Goal: Task Accomplishment & Management: Manage account settings

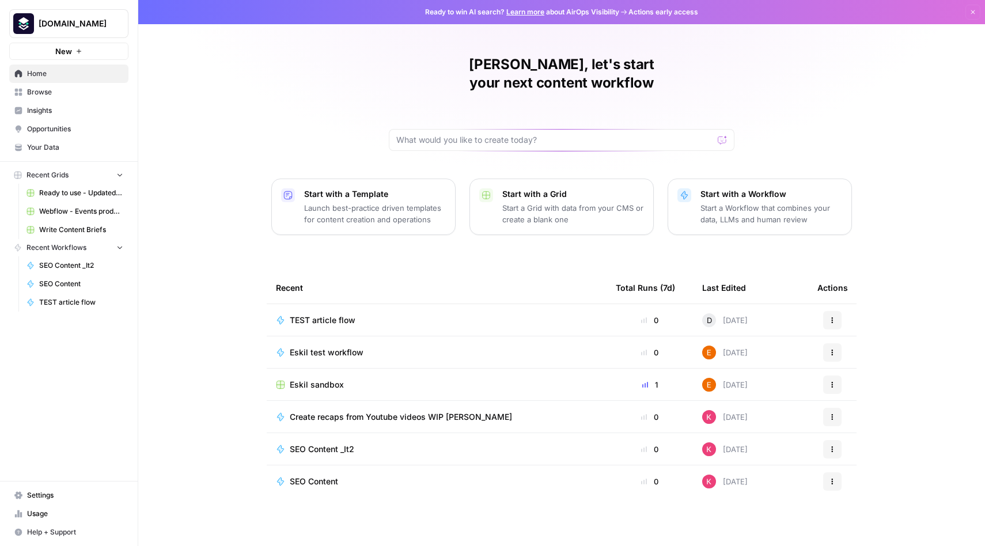
click at [58, 149] on span "Your Data" at bounding box center [75, 147] width 96 height 10
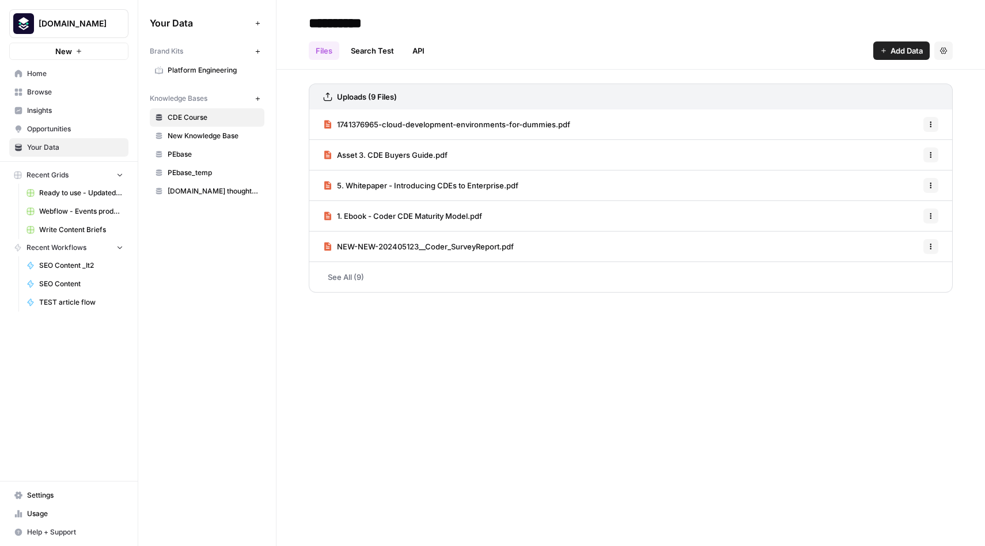
click at [192, 155] on span "PEbase" at bounding box center [214, 154] width 92 height 10
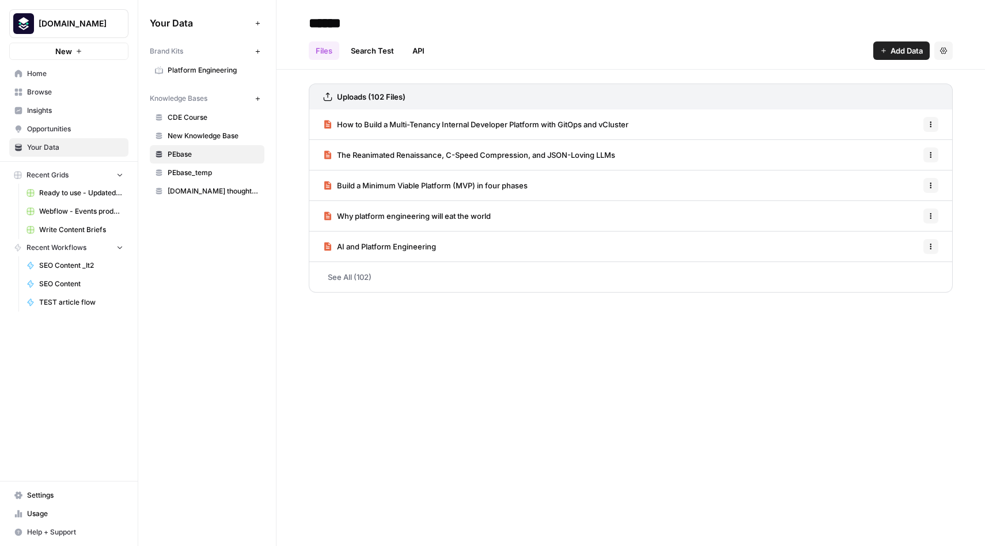
click at [69, 266] on span "SEO Content _It2" at bounding box center [81, 265] width 84 height 10
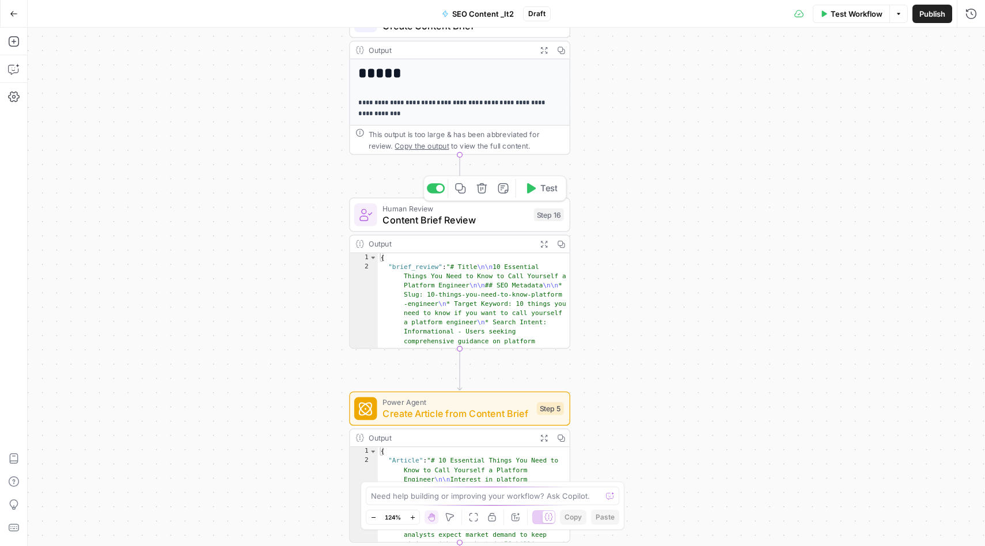
click at [452, 220] on span "Content Brief Review" at bounding box center [454, 220] width 145 height 14
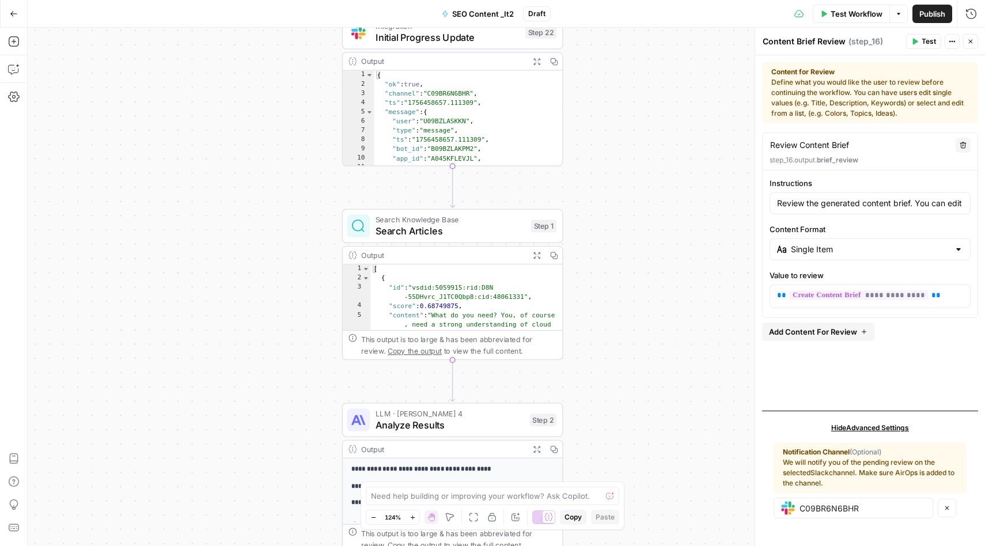
click at [483, 229] on span "Search Articles" at bounding box center [451, 231] width 150 height 14
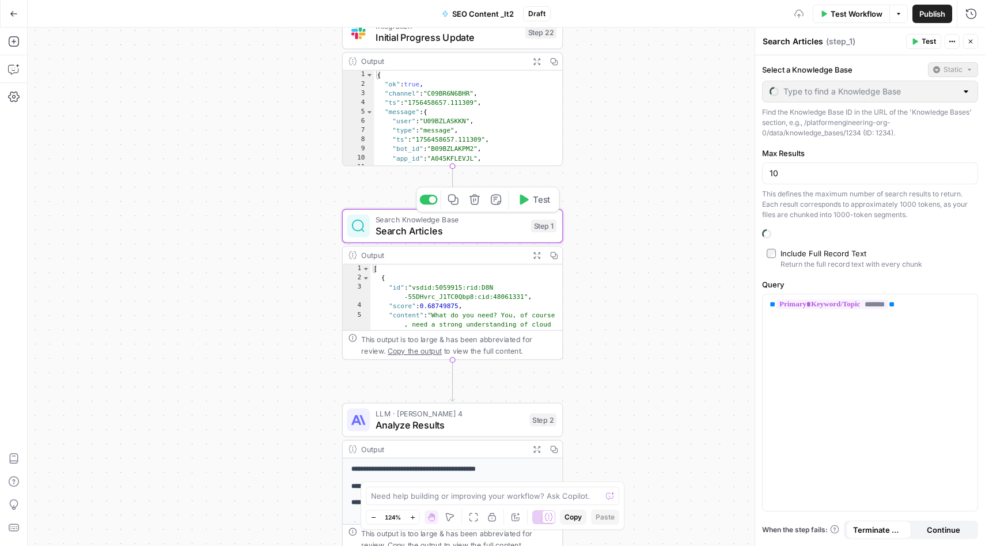
type input "PEbase_temp"
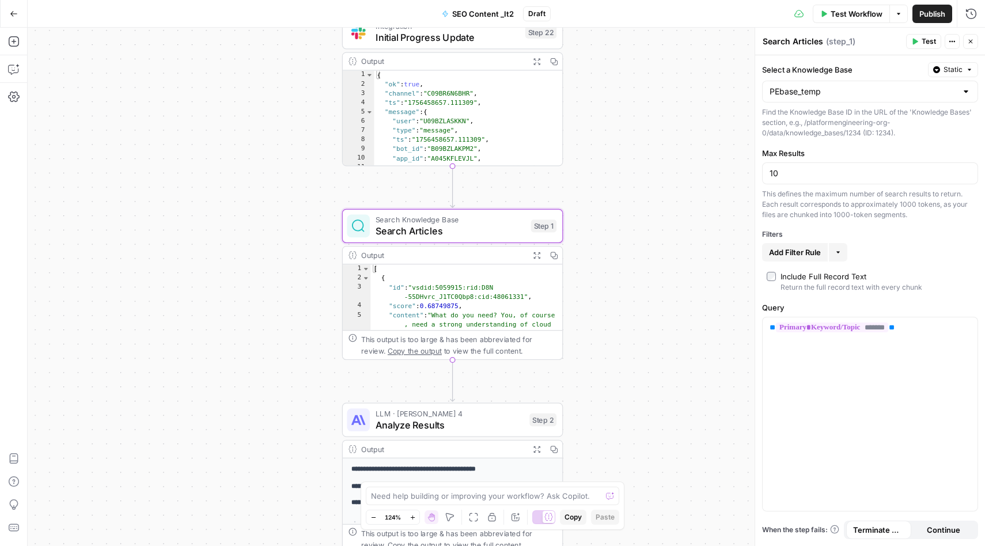
click at [972, 97] on div "PEbase_temp" at bounding box center [870, 92] width 216 height 22
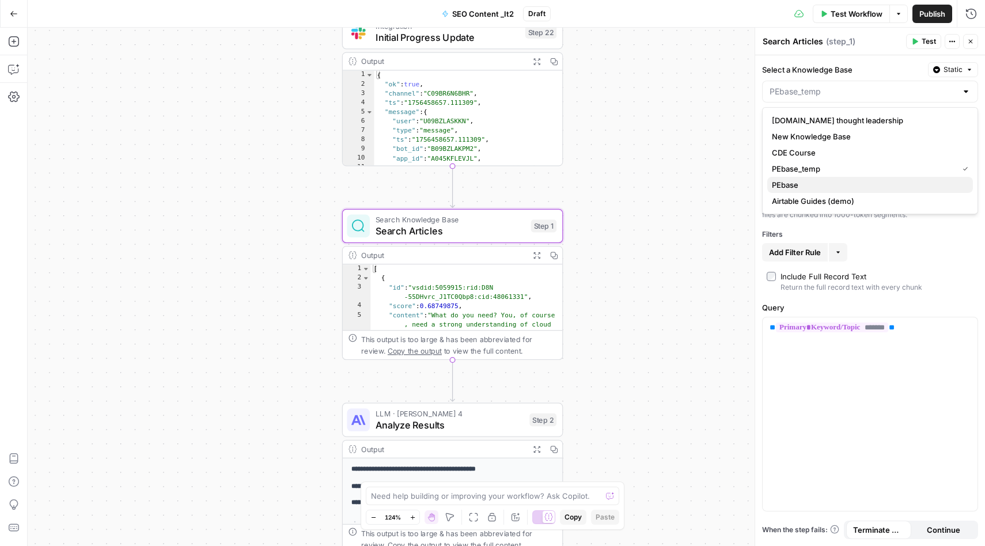
click at [810, 182] on span "PEbase" at bounding box center [868, 185] width 192 height 12
type input "PEbase"
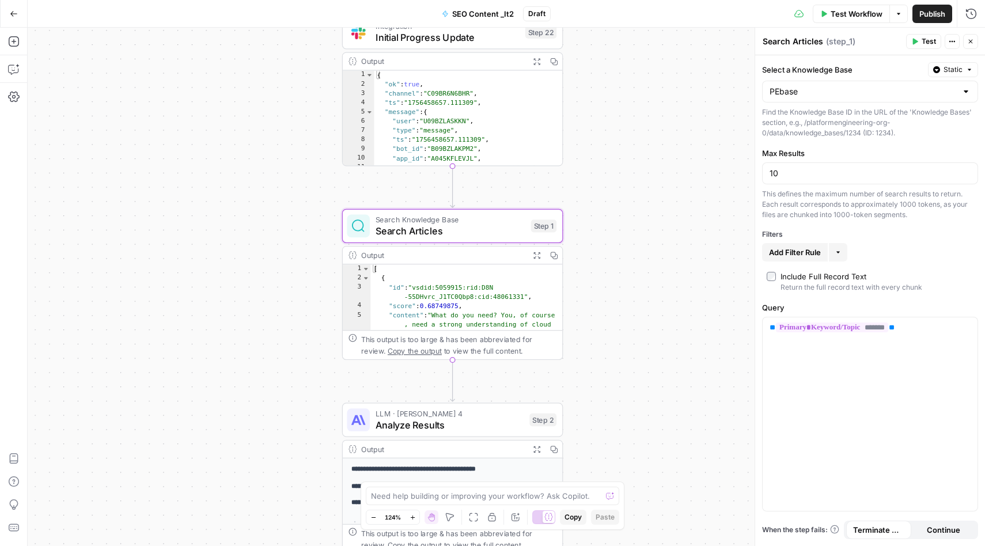
click at [688, 250] on div "Workflow Set Inputs Inputs Integration Initial Progress Update Step 22 Output E…" at bounding box center [506, 287] width 957 height 518
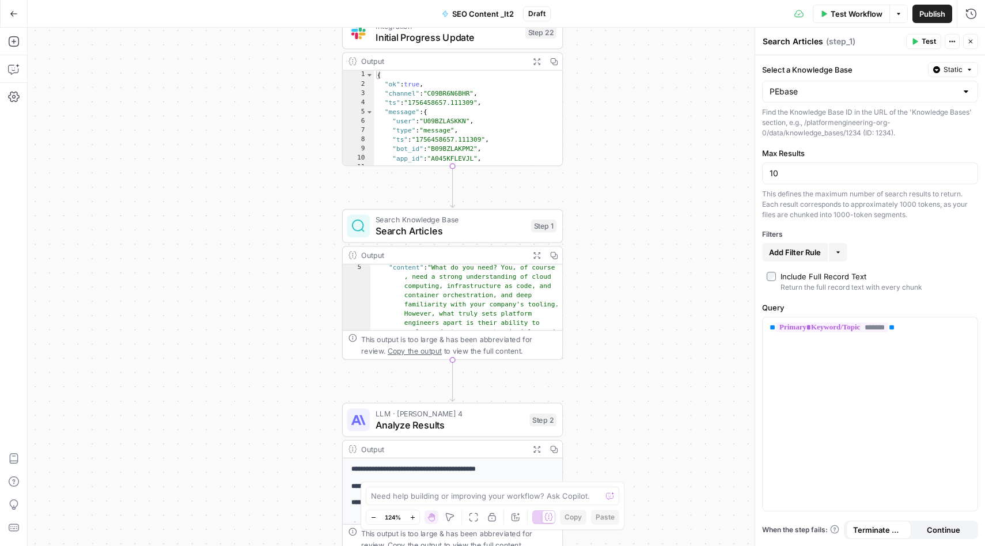
scroll to position [39, 0]
click at [447, 412] on span "LLM · [PERSON_NAME] 4" at bounding box center [450, 414] width 148 height 12
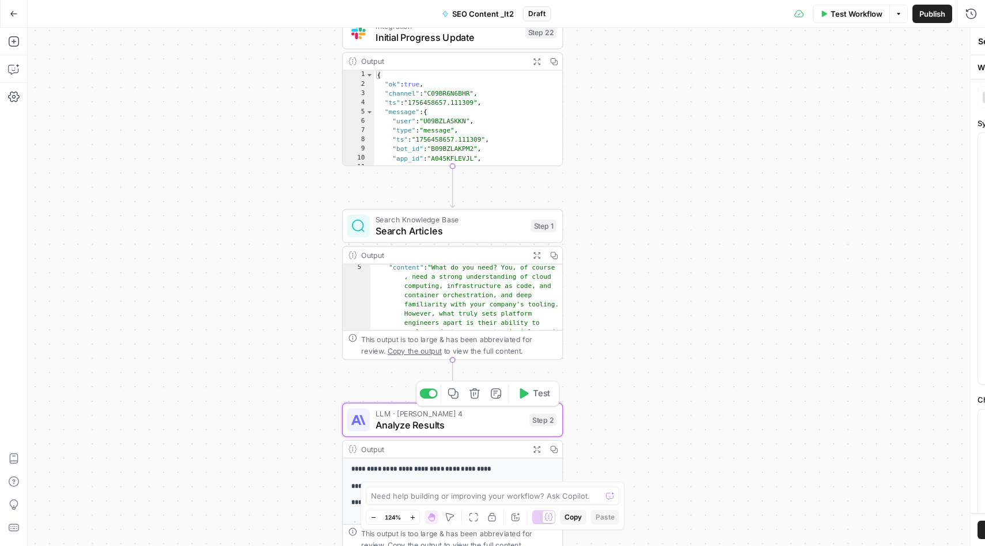
type textarea "Analyze Results"
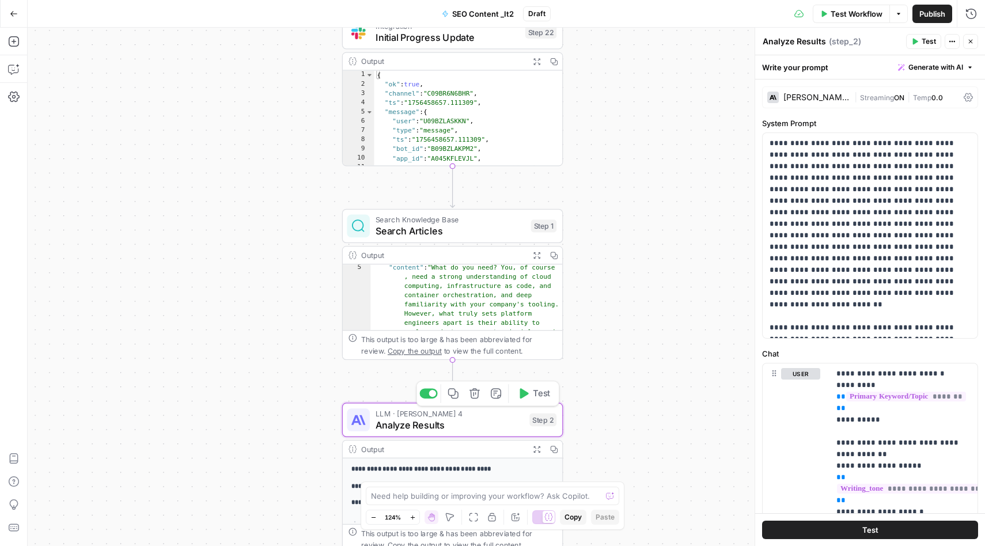
click at [116, 256] on div "Workflow Set Inputs Inputs Integration Initial Progress Update Step 22 Output E…" at bounding box center [506, 287] width 957 height 518
click at [955, 46] on button "Actions" at bounding box center [952, 41] width 15 height 15
click at [689, 184] on div "Workflow Set Inputs Inputs Integration Initial Progress Update Step 22 Output E…" at bounding box center [506, 287] width 957 height 518
click at [14, 95] on icon "button" at bounding box center [14, 97] width 12 height 12
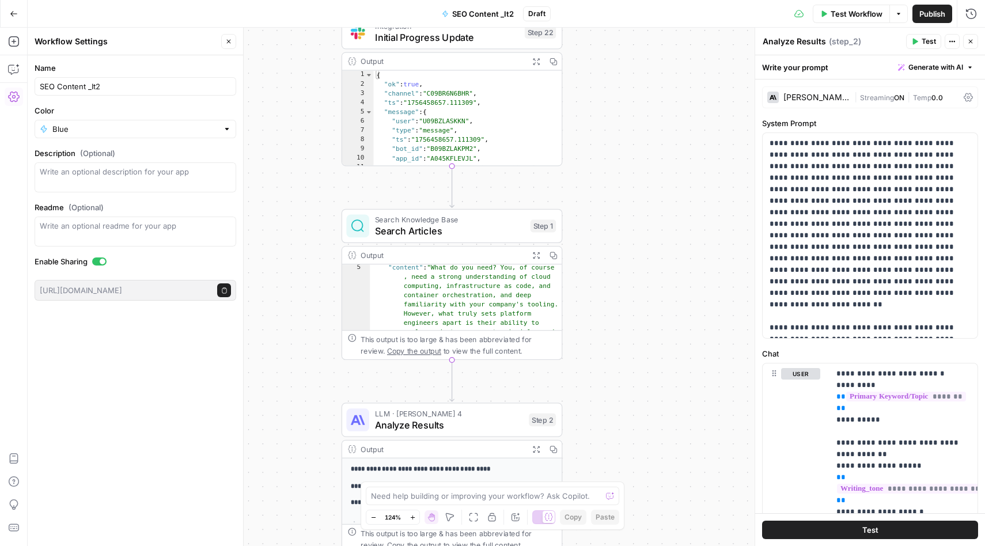
click at [14, 16] on icon "button" at bounding box center [14, 14] width 8 height 8
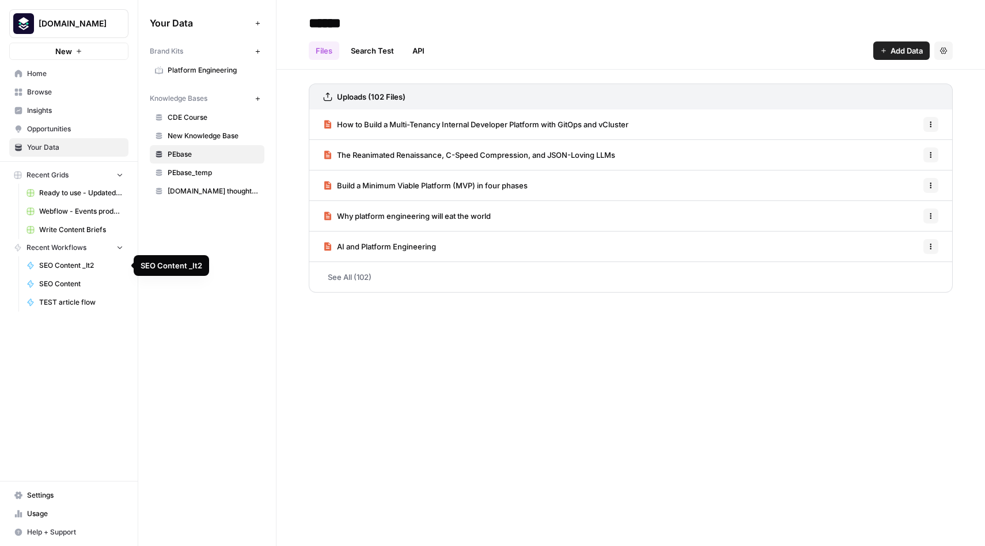
click at [84, 263] on span "SEO Content _It2" at bounding box center [81, 265] width 84 height 10
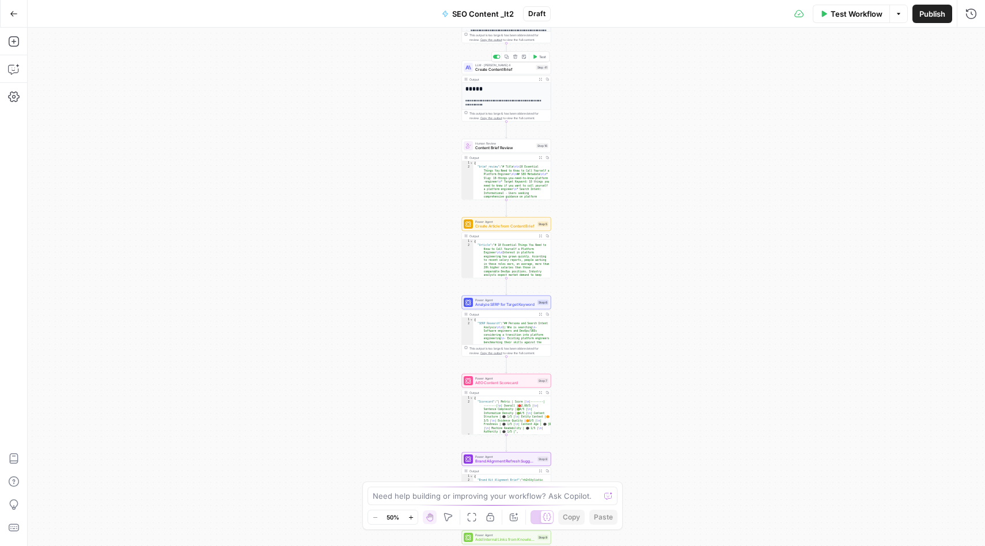
click at [488, 67] on span "Create Content Brief" at bounding box center [504, 70] width 59 height 6
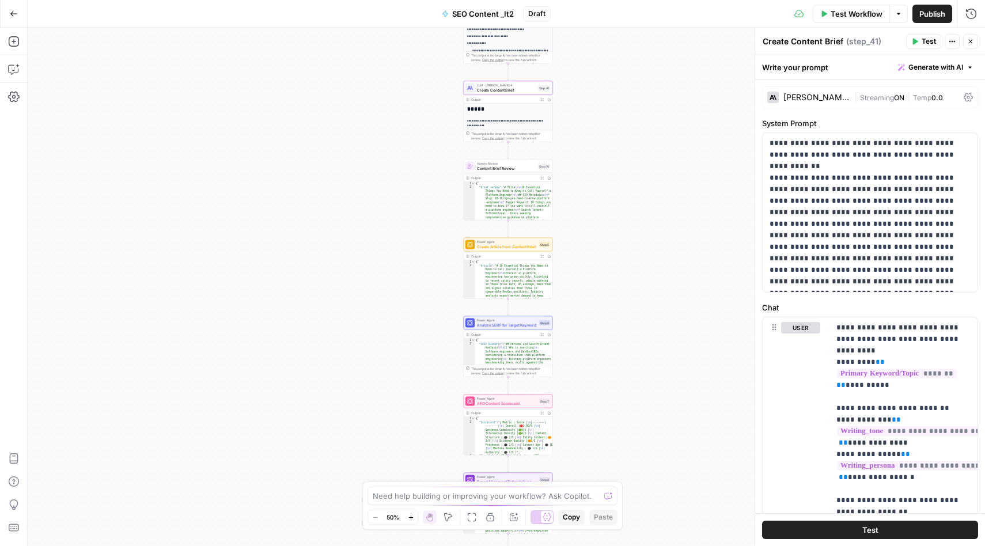
click at [499, 32] on div "**********" at bounding box center [508, 75] width 89 height 101
click at [598, 90] on div "Workflow Set Inputs Inputs Integration Initial Progress Update Step 22 Output E…" at bounding box center [506, 287] width 957 height 518
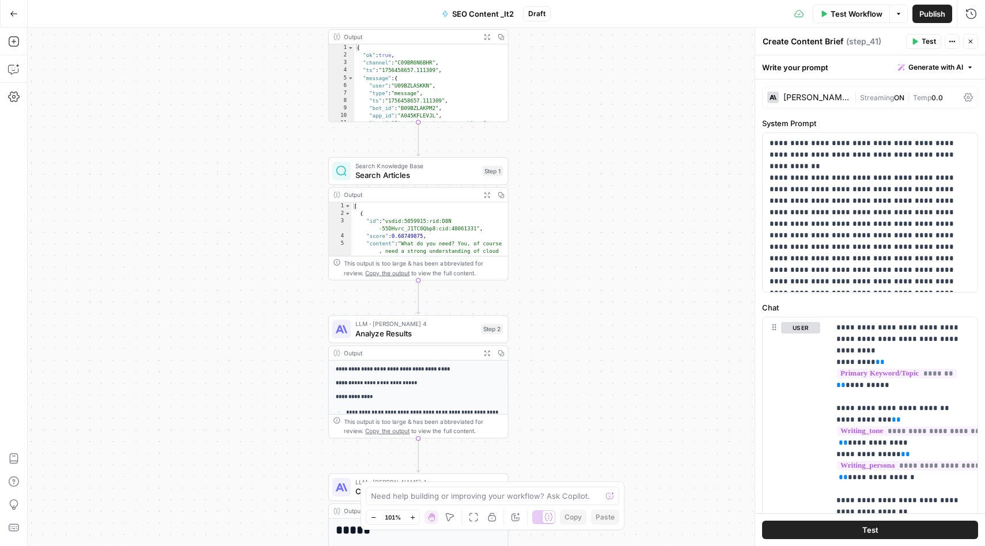
click at [407, 176] on span "Search Articles" at bounding box center [416, 175] width 122 height 12
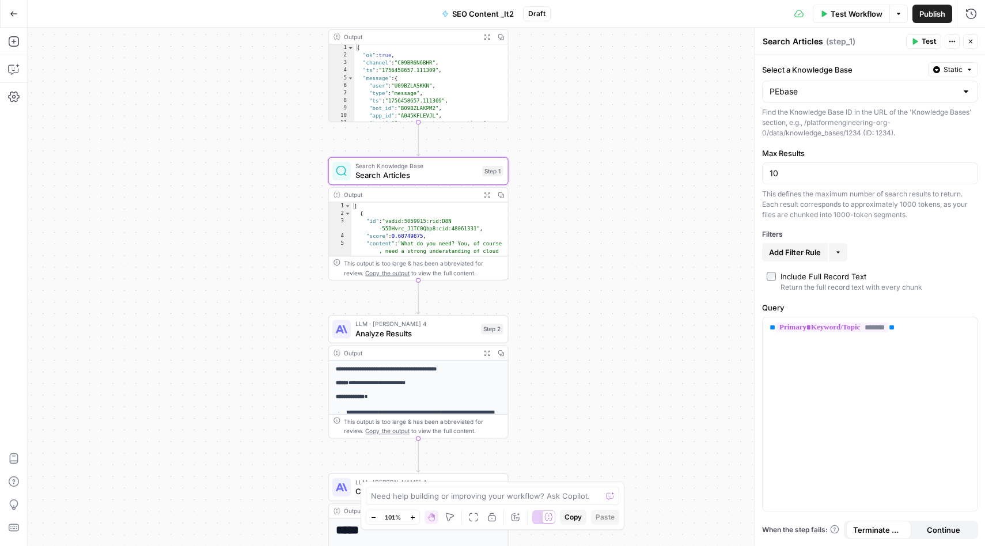
click at [646, 204] on div "Workflow Set Inputs Inputs Integration Initial Progress Update Step 22 Output E…" at bounding box center [506, 287] width 957 height 518
click at [15, 14] on icon "button" at bounding box center [14, 14] width 8 height 8
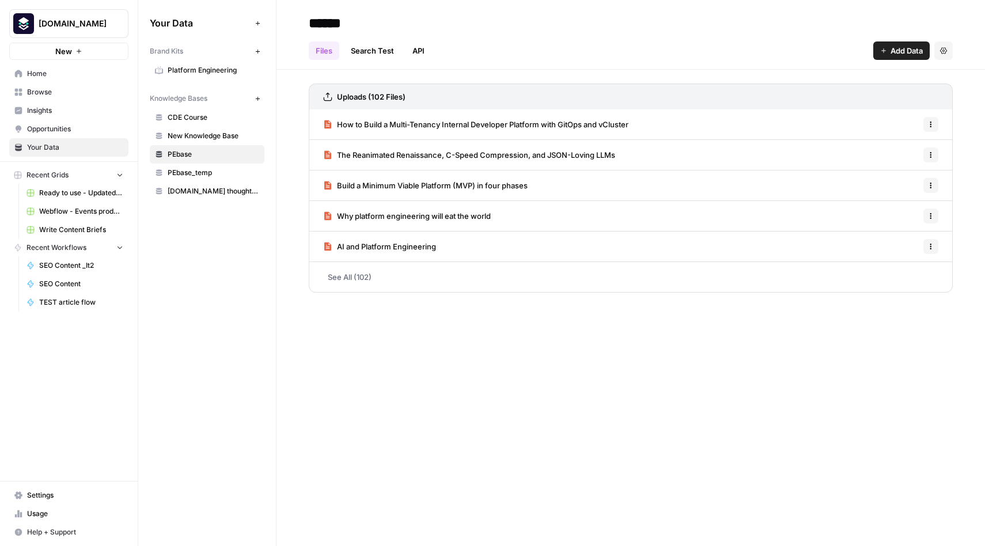
click at [69, 275] on link "SEO Content" at bounding box center [74, 284] width 107 height 18
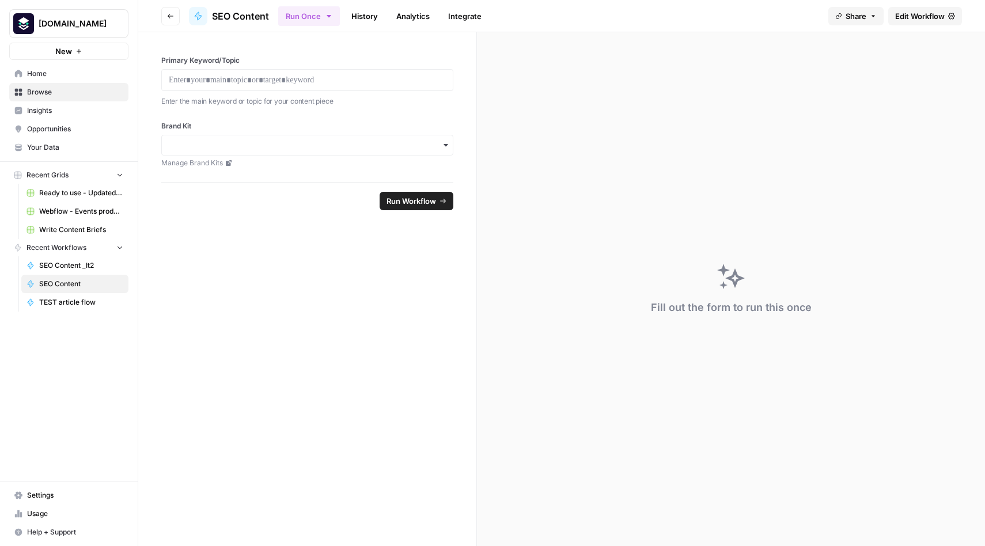
click at [901, 16] on span "Edit Workflow" at bounding box center [920, 16] width 50 height 12
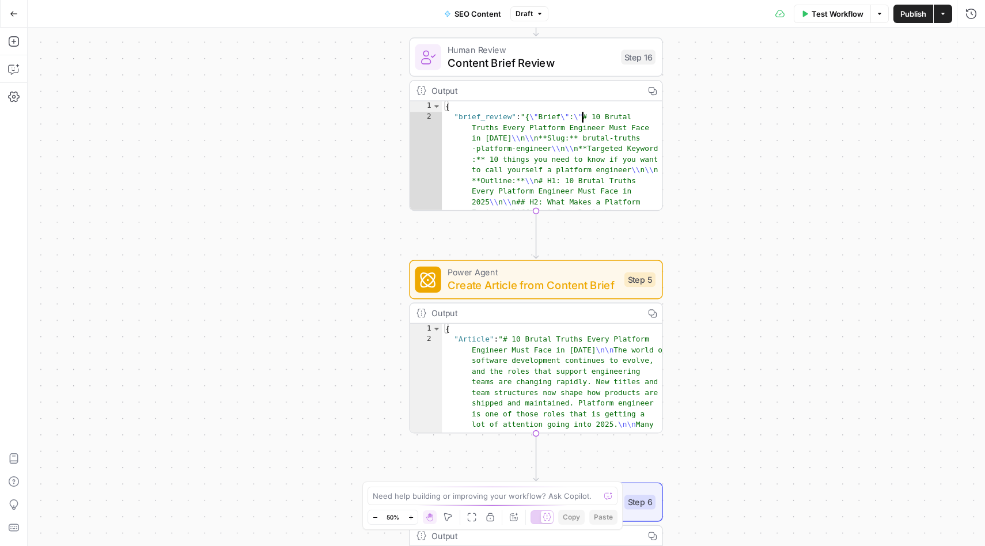
type textarea "**********"
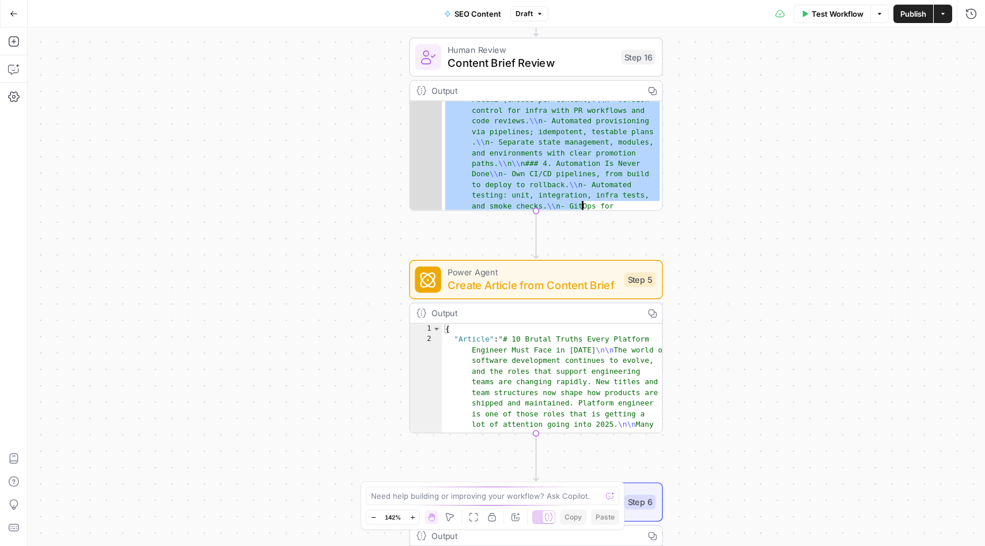
click at [752, 171] on div "Workflow Set Inputs Inputs Integration Initial Progress Update Step 22 Output E…" at bounding box center [506, 287] width 957 height 518
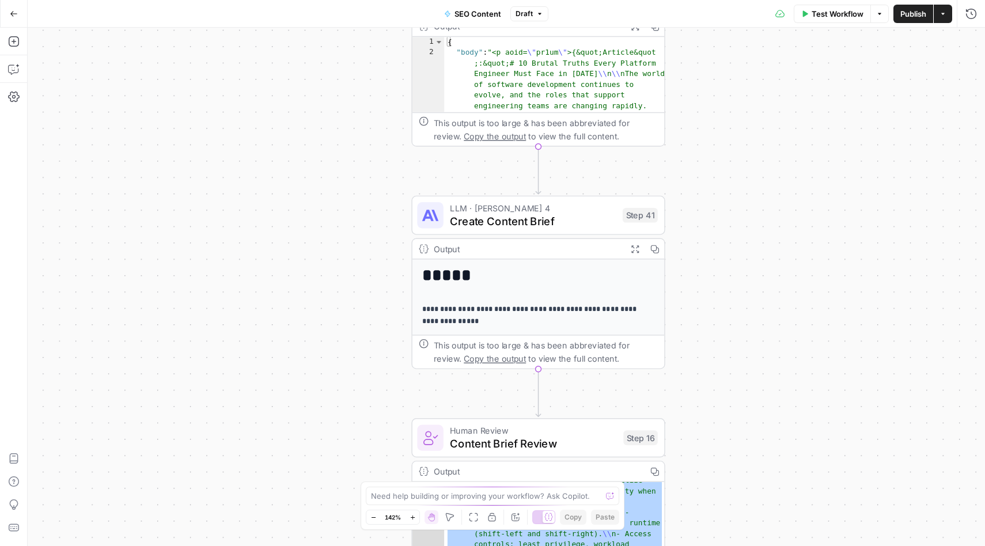
drag, startPoint x: 751, startPoint y: 373, endPoint x: 753, endPoint y: 487, distance: 114.0
click at [753, 487] on div "Workflow Set Inputs Inputs Integration Initial Progress Update Step 22 Output E…" at bounding box center [506, 287] width 957 height 518
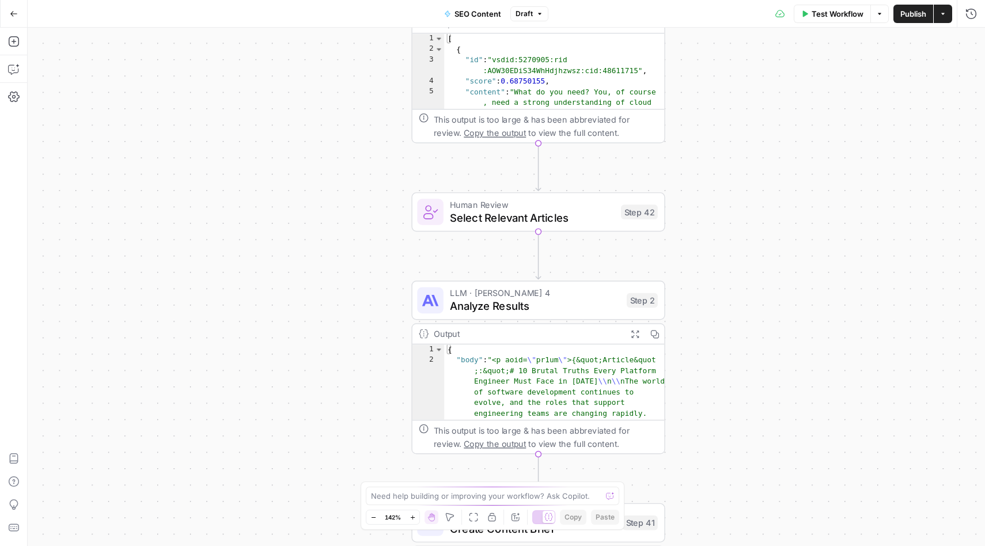
drag, startPoint x: 749, startPoint y: 240, endPoint x: 748, endPoint y: 544, distance: 304.1
click at [749, 545] on div "Workflow Set Inputs Inputs Integration Initial Progress Update Step 22 Output E…" at bounding box center [506, 287] width 957 height 518
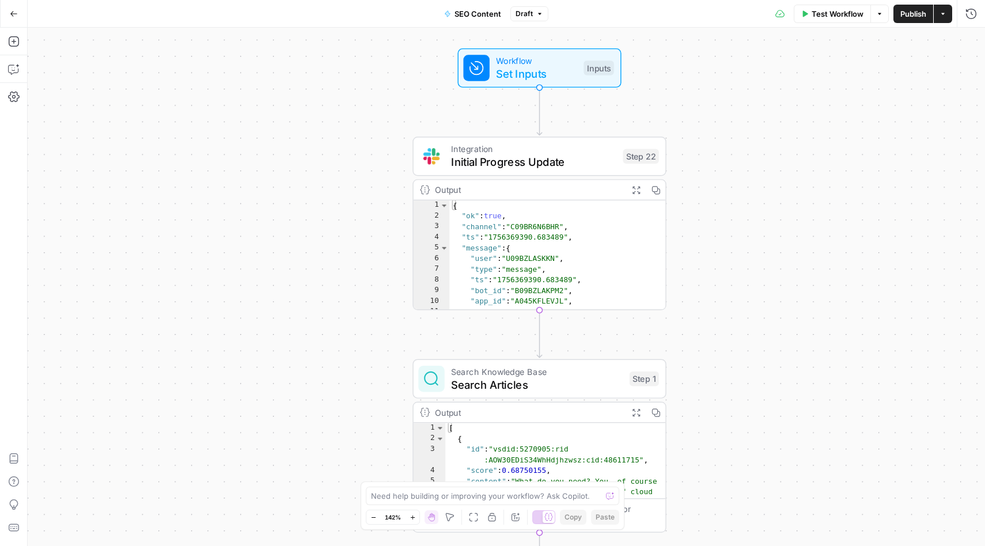
drag, startPoint x: 738, startPoint y: 388, endPoint x: 737, endPoint y: 543, distance: 155.5
click at [738, 544] on div "Workflow Set Inputs Inputs Integration Initial Progress Update Step 22 Output E…" at bounding box center [506, 287] width 957 height 518
click at [507, 378] on span "Search Articles" at bounding box center [536, 383] width 172 height 16
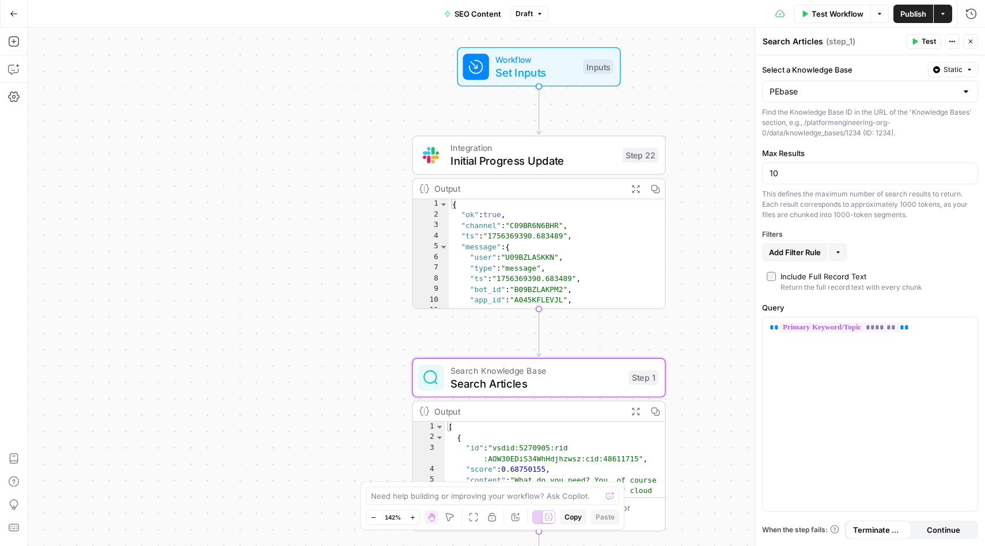
click at [724, 141] on div "Workflow Set Inputs Inputs Integration Initial Progress Update Step 22 Output E…" at bounding box center [506, 287] width 957 height 518
click at [946, 16] on button "Actions" at bounding box center [943, 14] width 18 height 18
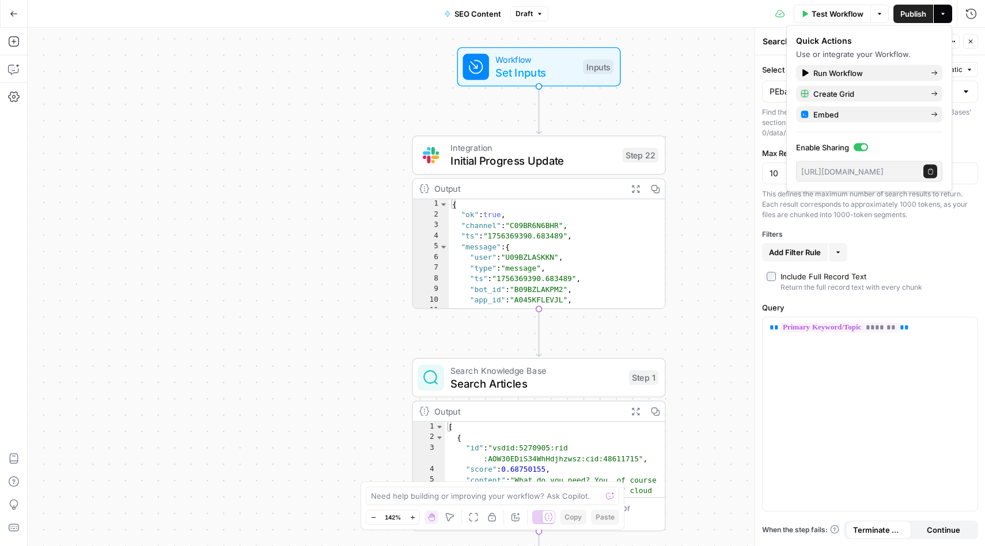
click at [700, 97] on div "Workflow Set Inputs Inputs Integration Initial Progress Update Step 22 Output E…" at bounding box center [506, 287] width 957 height 518
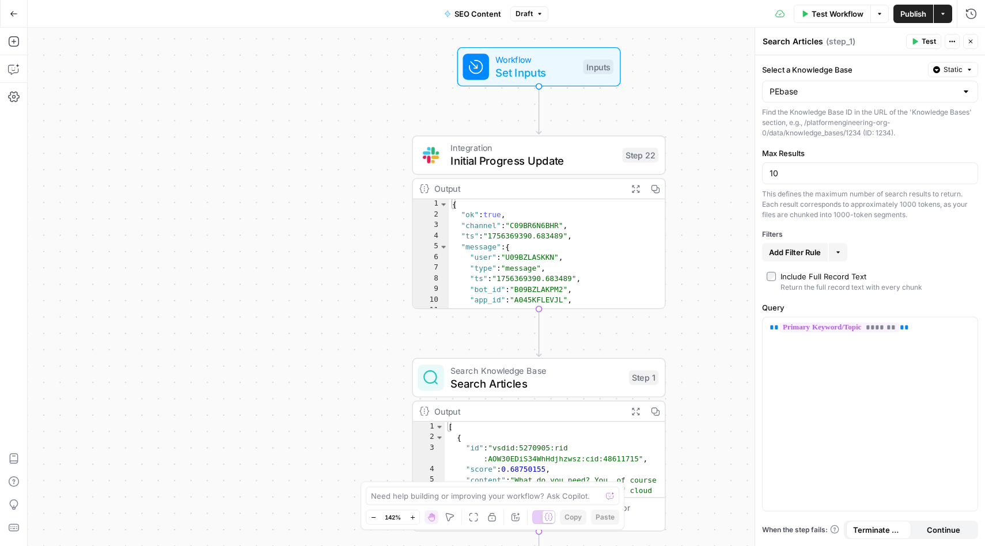
click at [10, 10] on icon "button" at bounding box center [14, 14] width 8 height 8
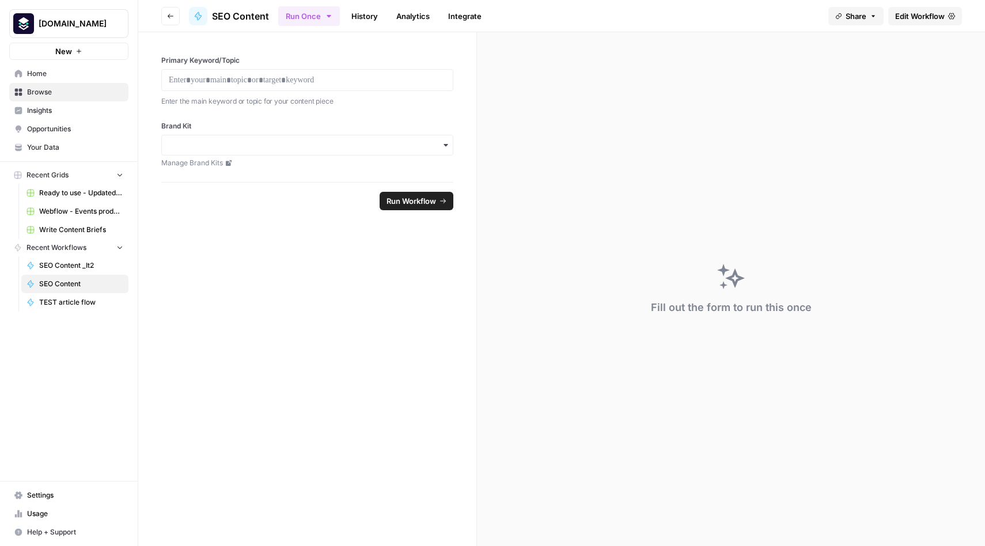
click at [9, 10] on div "[DOMAIN_NAME] New" at bounding box center [69, 30] width 138 height 60
click at [58, 300] on span "TEST article flow" at bounding box center [81, 302] width 84 height 10
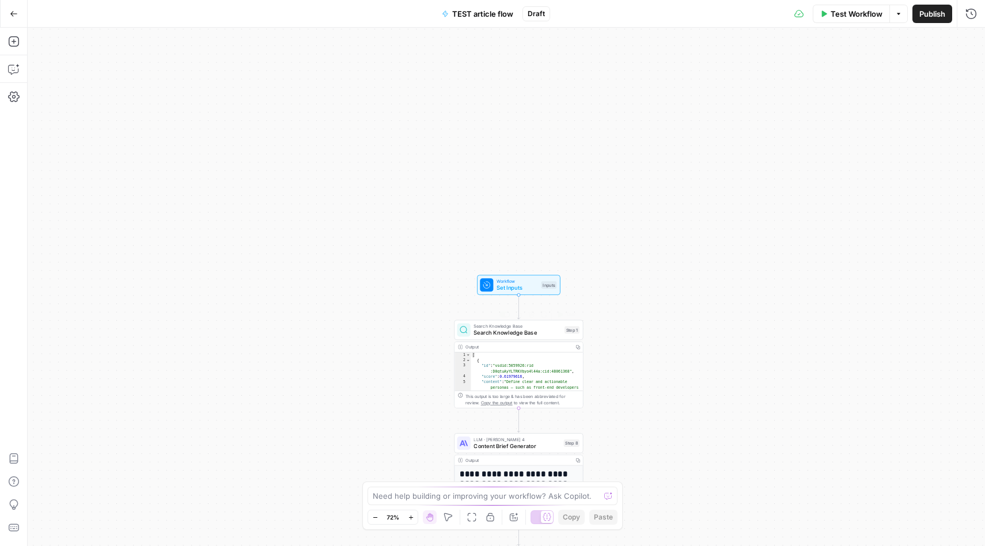
click at [509, 329] on span "Search Knowledge Base" at bounding box center [517, 333] width 88 height 8
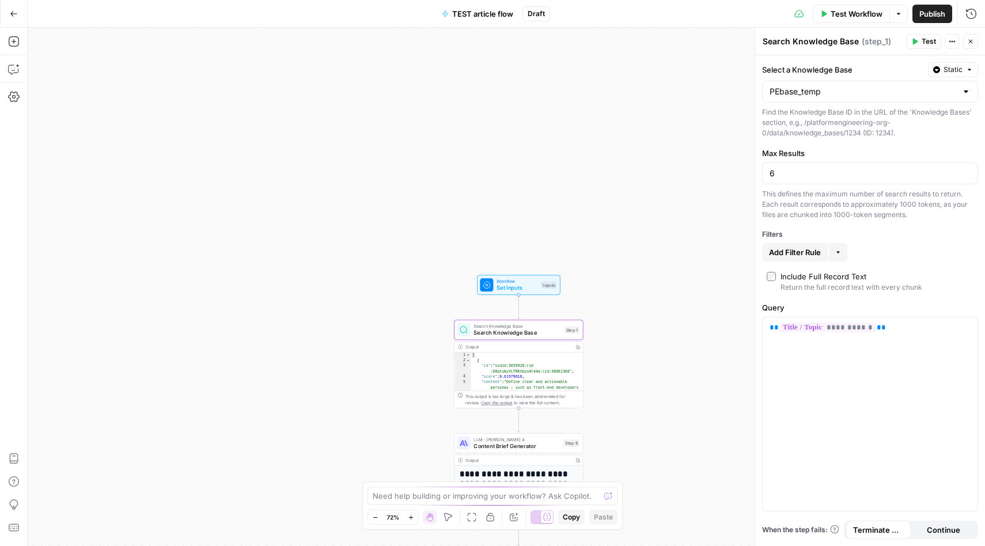
click at [877, 85] on div "PEbase_temp" at bounding box center [870, 92] width 216 height 22
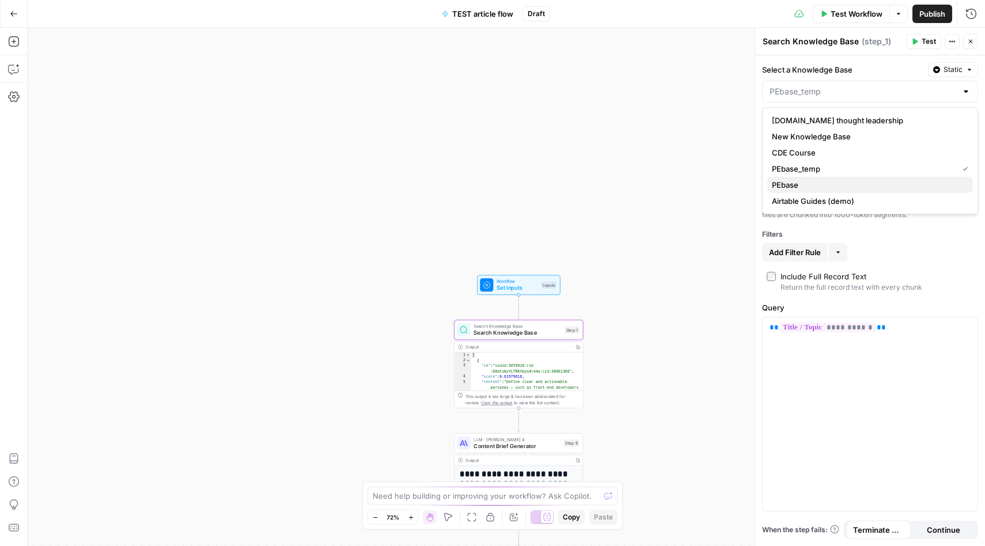
click at [817, 181] on span "PEbase" at bounding box center [868, 185] width 192 height 12
type input "PEbase"
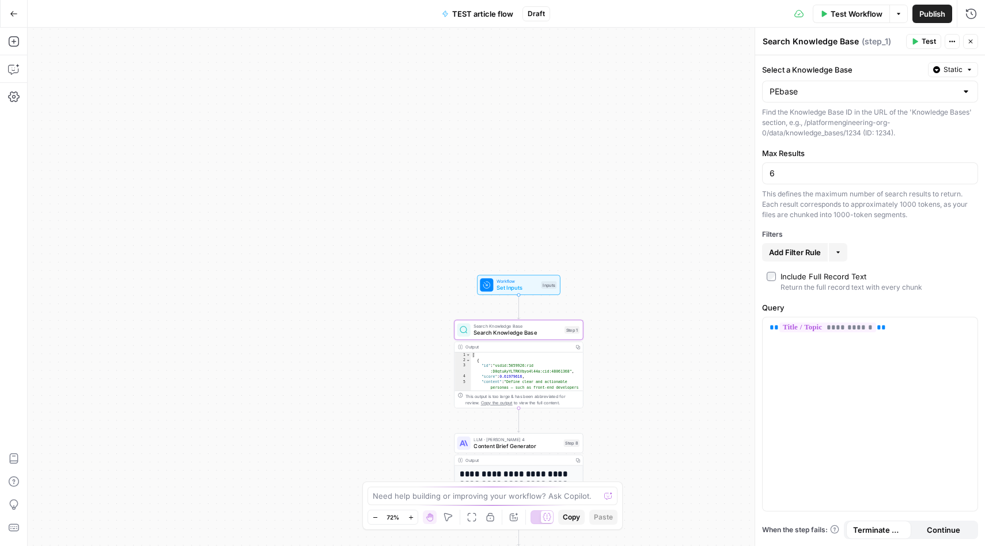
click at [706, 180] on div "Workflow Set Inputs Inputs Search Knowledge Base Search Knowledge Base Step 1 O…" at bounding box center [506, 287] width 957 height 518
click at [20, 7] on button "Go Back" at bounding box center [13, 13] width 21 height 21
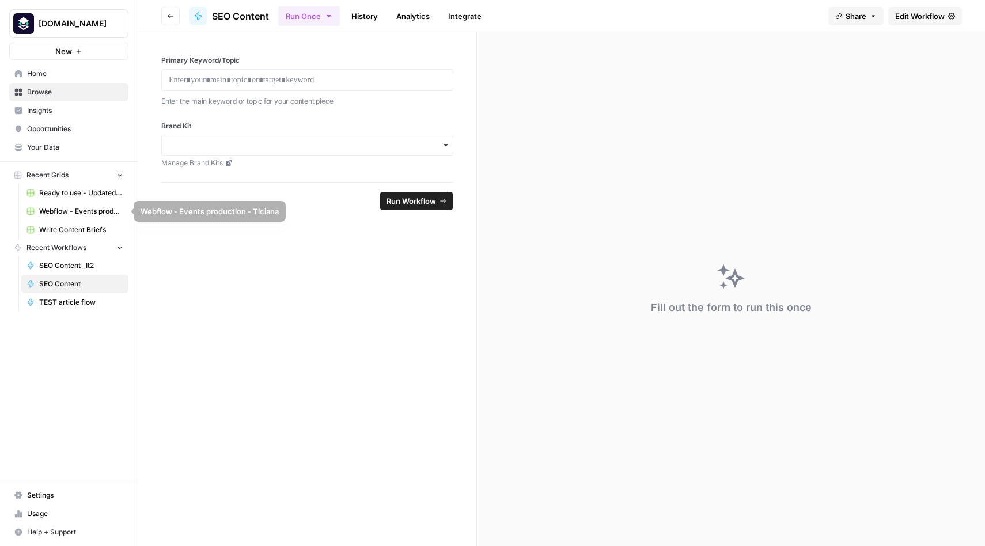
click at [70, 261] on span "SEO Content _It2" at bounding box center [81, 265] width 84 height 10
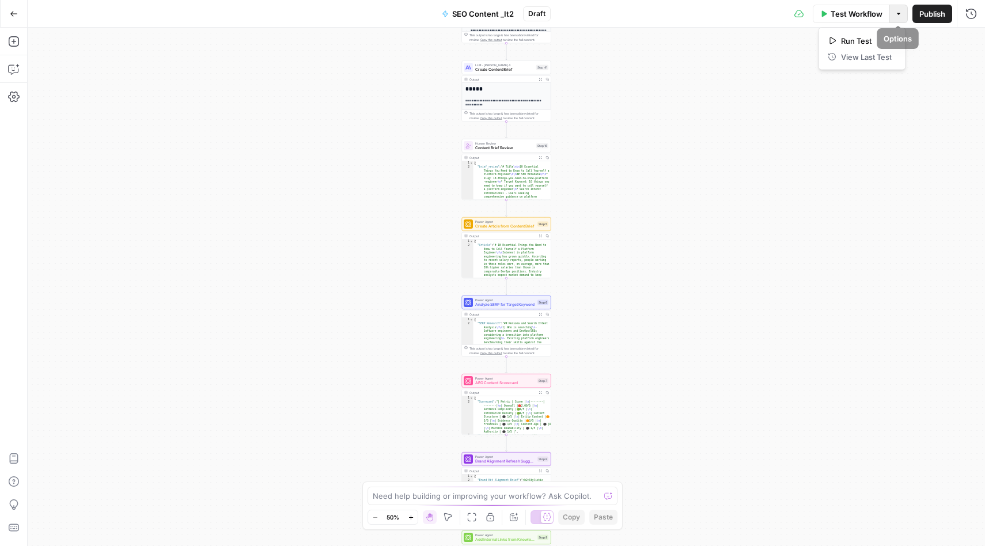
click at [901, 18] on button "Options" at bounding box center [898, 14] width 18 height 18
click at [812, 158] on div "Workflow Set Inputs Inputs Integration Initial Progress Update Step 22 Output E…" at bounding box center [506, 287] width 957 height 518
click at [507, 67] on span "Create Content Brief" at bounding box center [504, 70] width 59 height 6
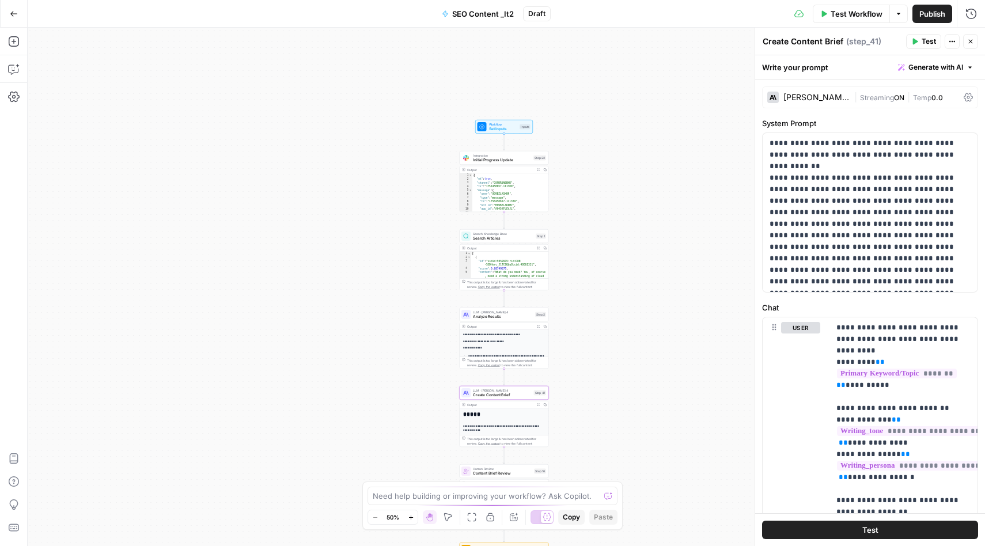
drag, startPoint x: 638, startPoint y: 88, endPoint x: 635, endPoint y: 412, distance: 324.3
click at [635, 412] on div "Workflow Set Inputs Inputs Integration Initial Progress Update Step 22 Output E…" at bounding box center [506, 287] width 957 height 518
click at [491, 236] on span "Search Articles" at bounding box center [502, 237] width 60 height 6
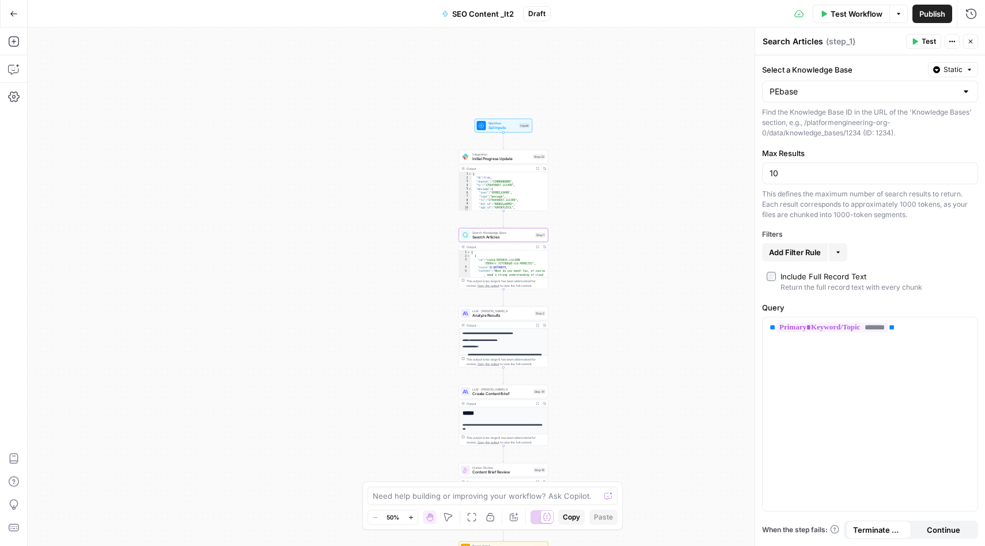
click at [12, 17] on icon "button" at bounding box center [14, 14] width 8 height 8
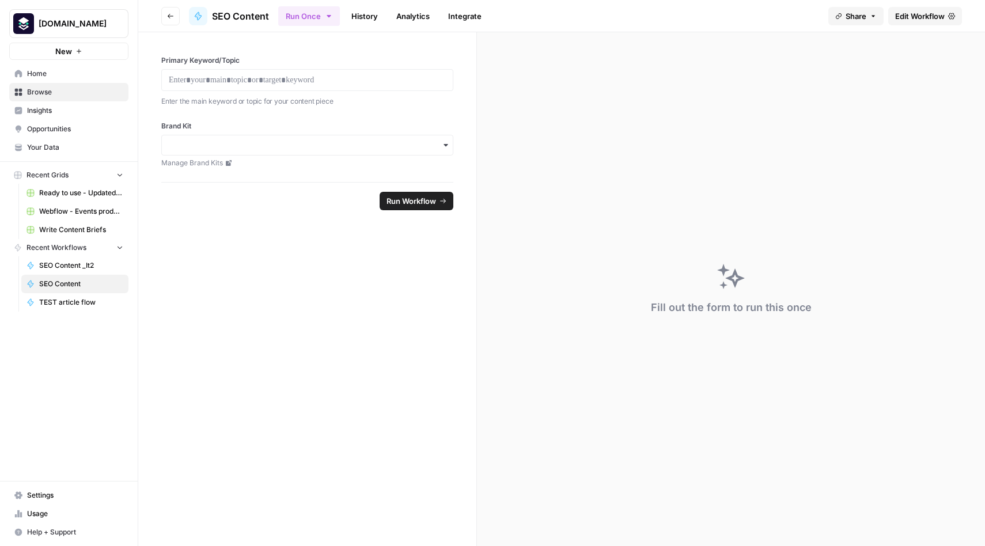
click at [54, 148] on span "Your Data" at bounding box center [75, 147] width 96 height 10
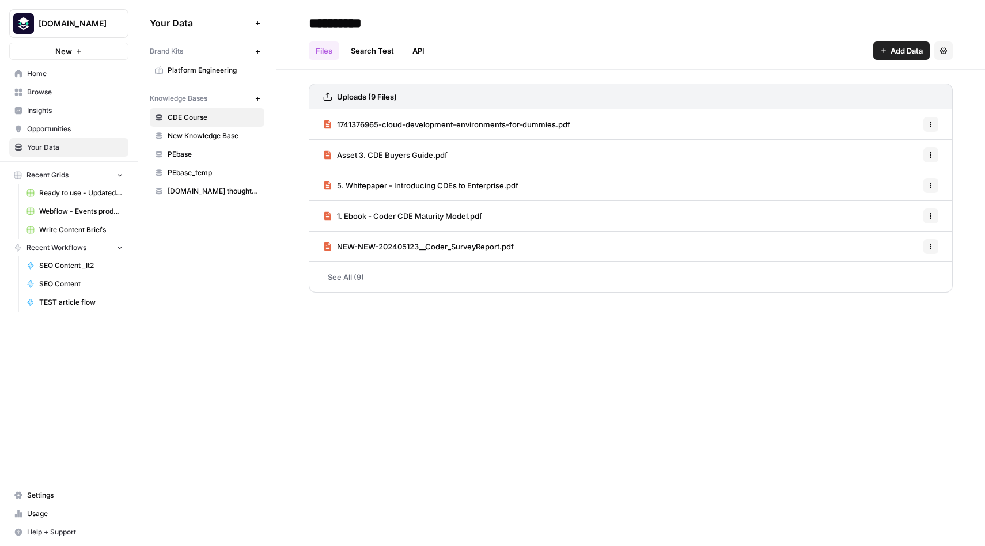
click at [183, 168] on span "PEbase_temp" at bounding box center [214, 173] width 92 height 10
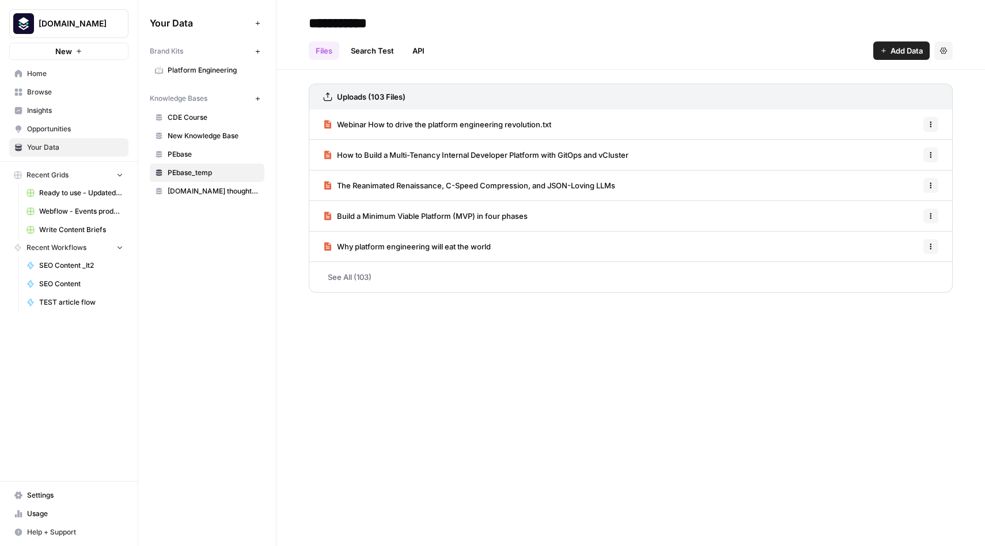
click at [187, 153] on span "PEbase" at bounding box center [214, 154] width 92 height 10
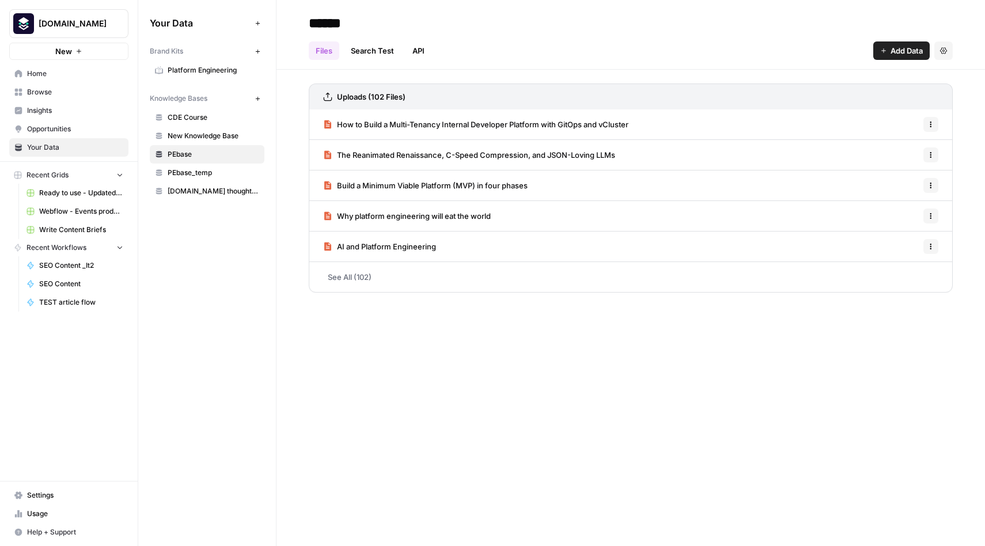
click at [189, 177] on span "PEbase_temp" at bounding box center [214, 173] width 92 height 10
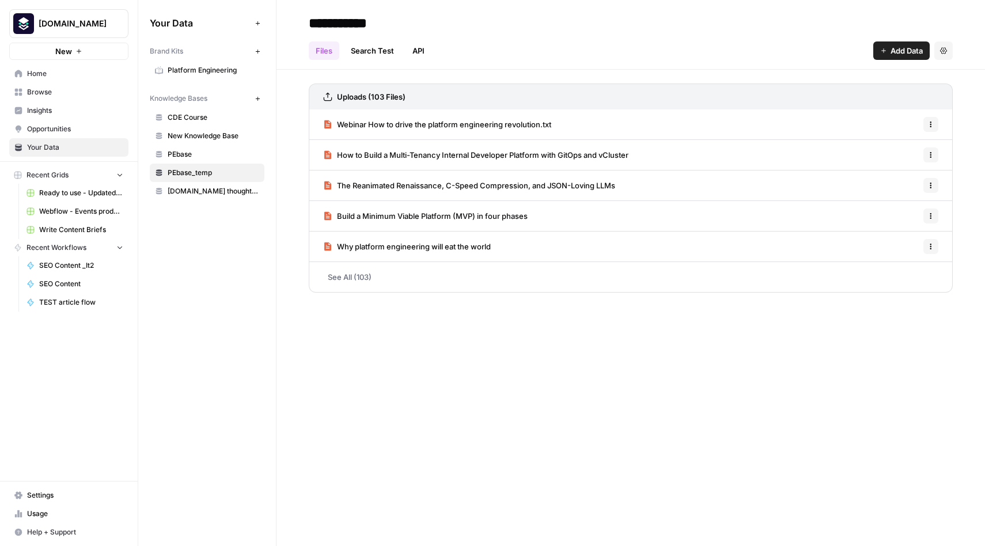
click at [191, 194] on span "[DOMAIN_NAME] thought leadership" at bounding box center [214, 191] width 92 height 10
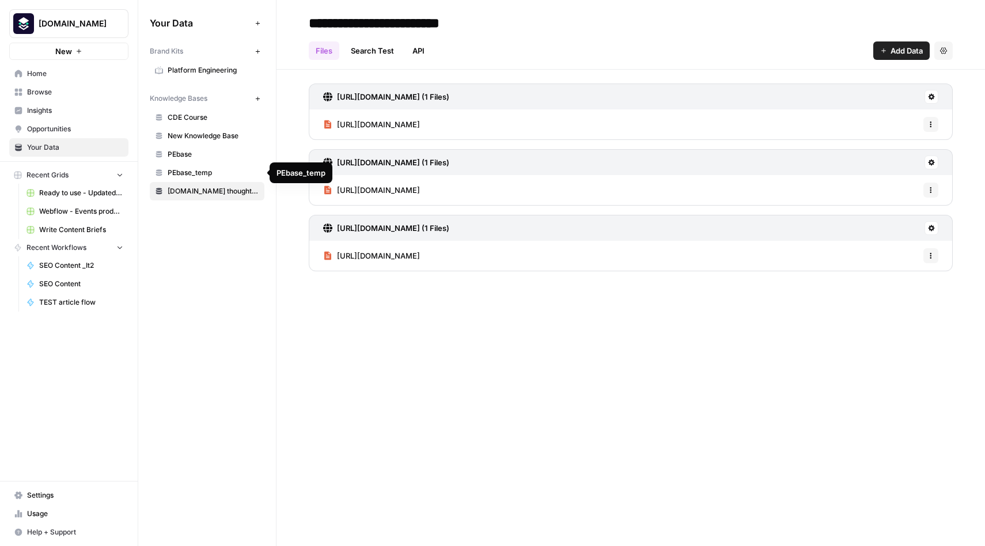
click at [186, 175] on span "PEbase_temp" at bounding box center [214, 173] width 92 height 10
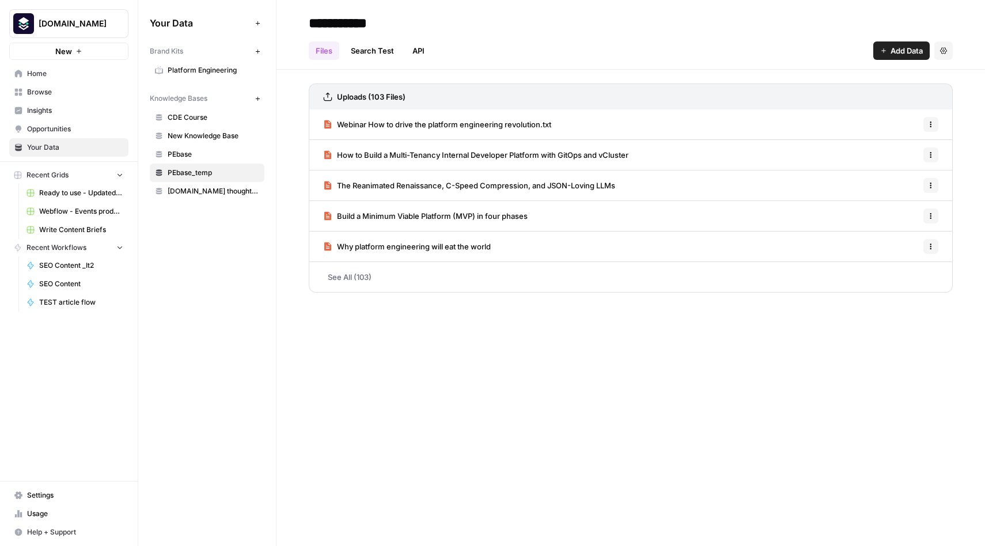
click at [186, 152] on span "PEbase" at bounding box center [214, 154] width 92 height 10
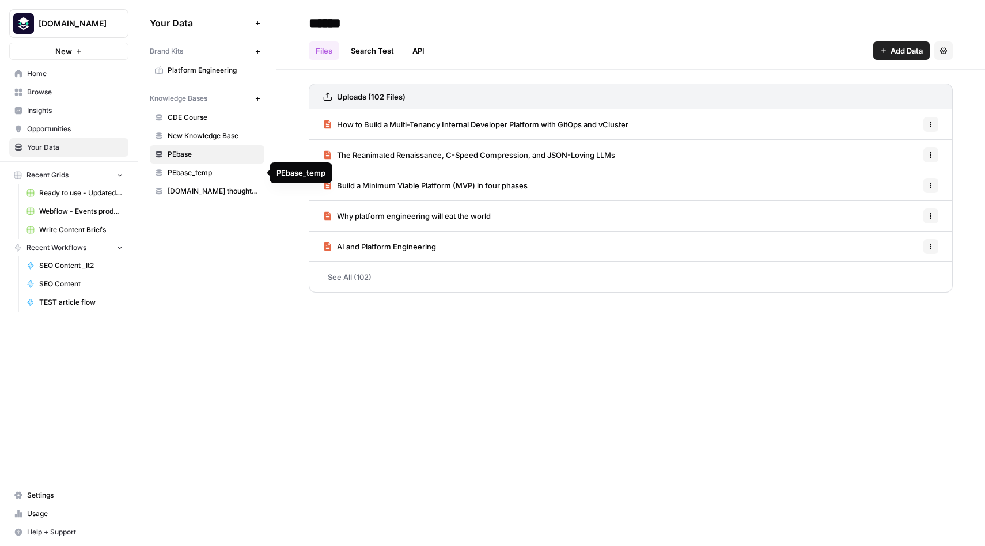
click at [184, 168] on span "PEbase_temp" at bounding box center [214, 173] width 92 height 10
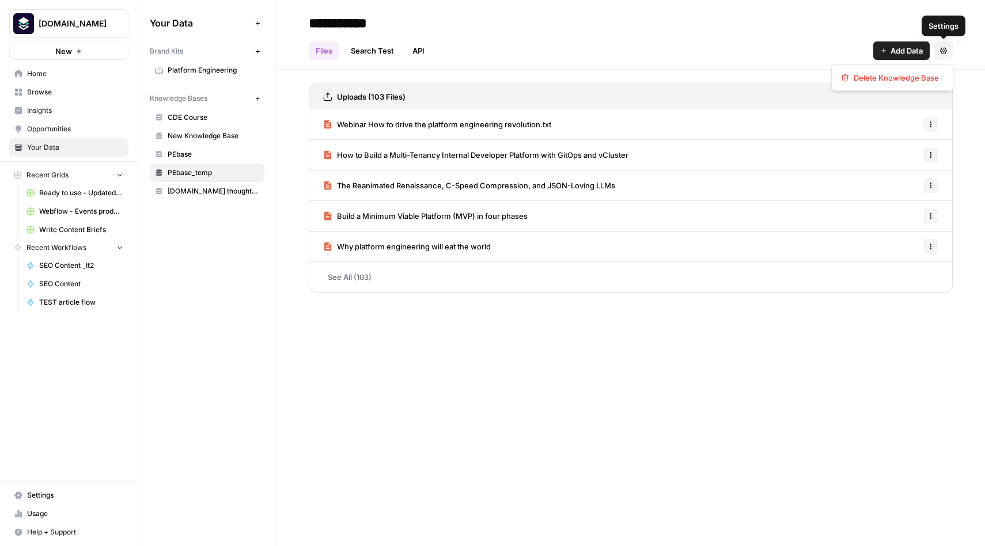
click at [942, 51] on icon "button" at bounding box center [943, 50] width 7 height 7
click at [933, 123] on icon "button" at bounding box center [930, 124] width 7 height 7
click at [963, 126] on div "Uploads (103 Files) Webinar How to drive the platform engineering revolution.tx…" at bounding box center [630, 186] width 708 height 232
click at [943, 55] on button "Settings" at bounding box center [943, 50] width 18 height 18
click at [904, 77] on span "Delete Knowledge Base" at bounding box center [896, 78] width 85 height 12
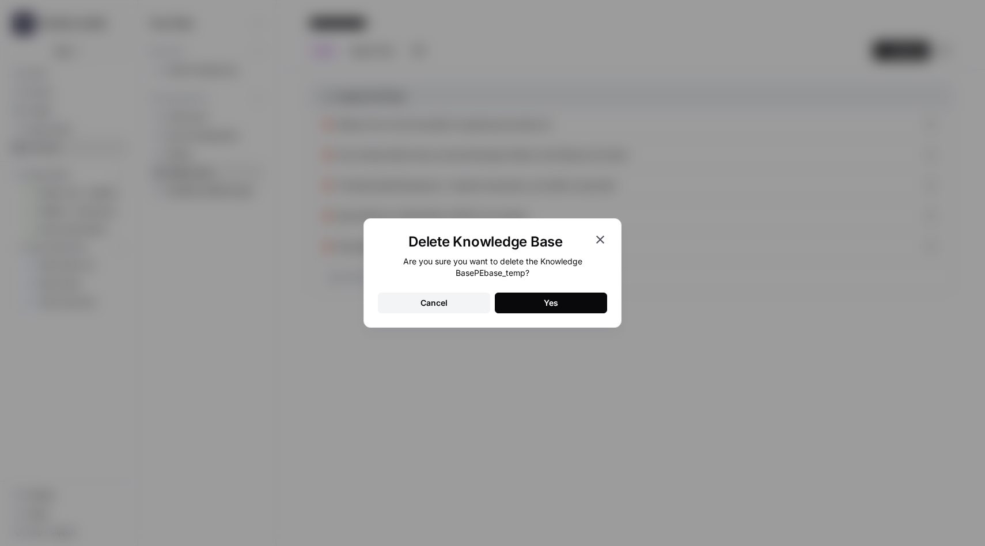
click at [465, 309] on button "Cancel" at bounding box center [434, 303] width 112 height 21
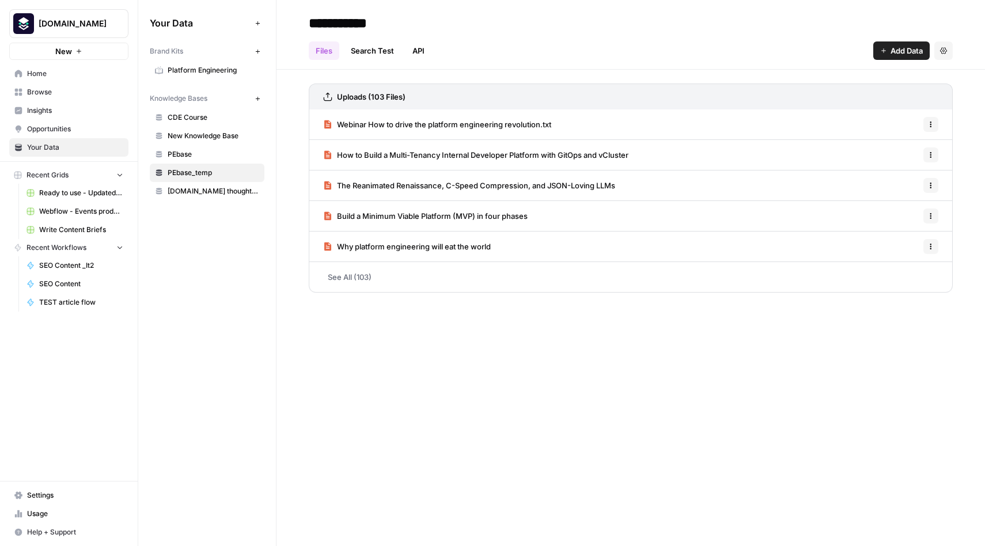
click at [346, 279] on link "See All (103)" at bounding box center [631, 277] width 644 height 30
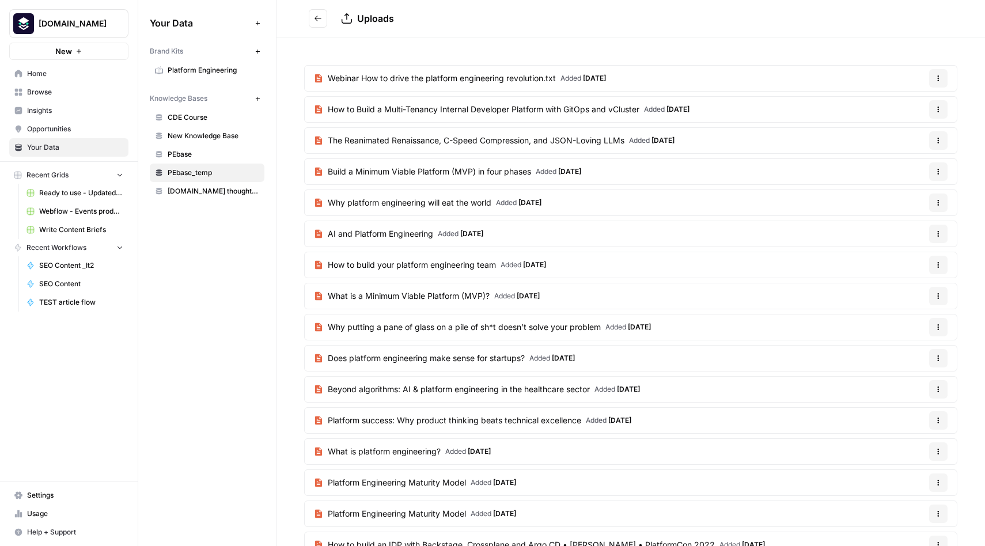
click at [320, 20] on icon "Go back" at bounding box center [318, 18] width 8 height 8
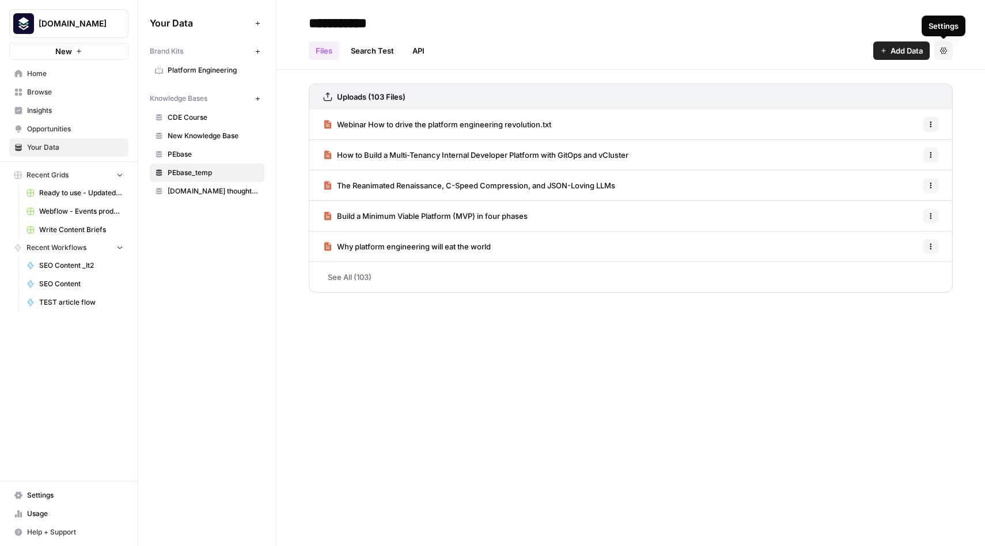
click at [940, 50] on icon "button" at bounding box center [943, 50] width 7 height 6
click at [888, 80] on span "Delete Knowledge Base" at bounding box center [896, 78] width 85 height 12
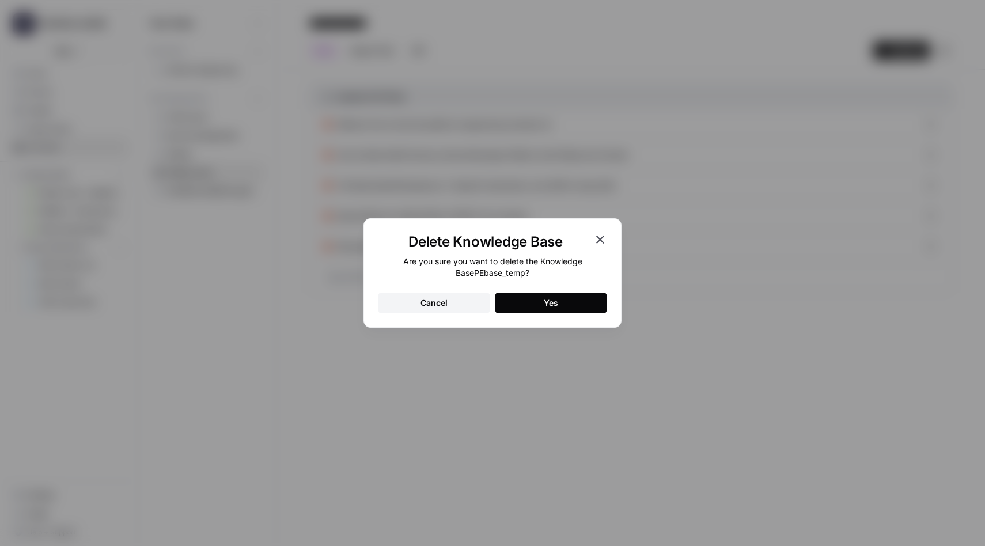
click at [572, 303] on button "Yes" at bounding box center [551, 303] width 112 height 21
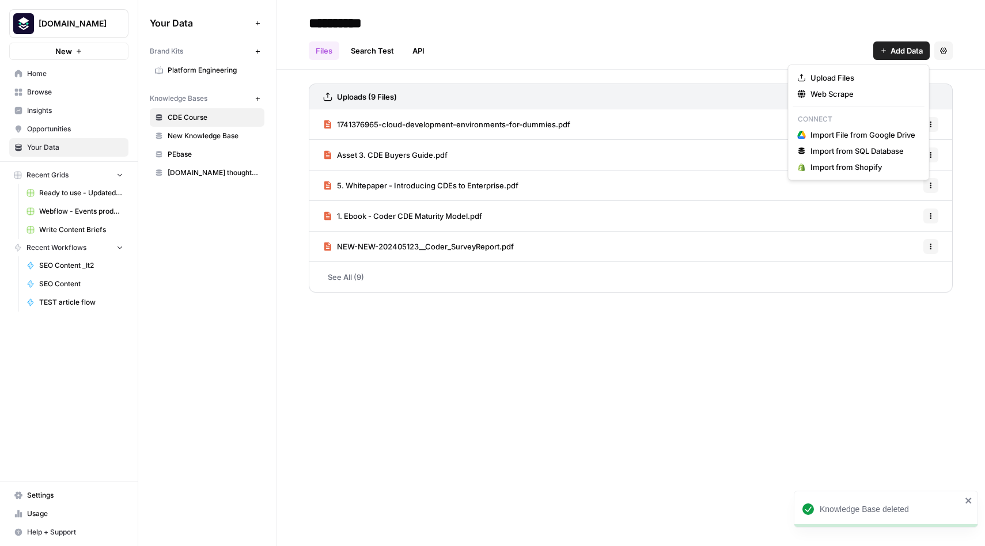
click at [896, 55] on span "Add Data" at bounding box center [906, 51] width 32 height 12
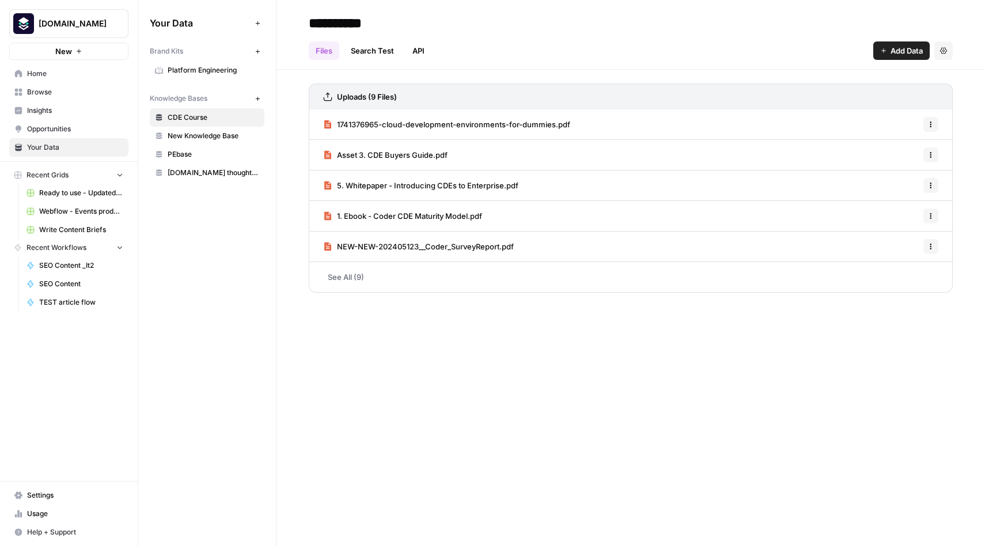
click at [859, 415] on div "**********" at bounding box center [630, 273] width 708 height 546
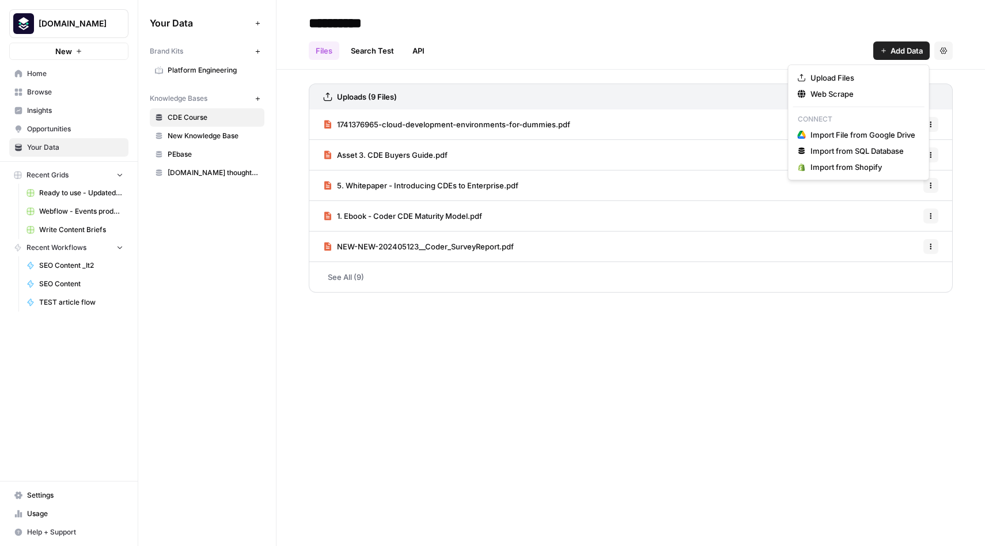
click at [900, 47] on span "Add Data" at bounding box center [906, 51] width 32 height 12
click at [849, 151] on span "Import from SQL Database" at bounding box center [862, 151] width 105 height 12
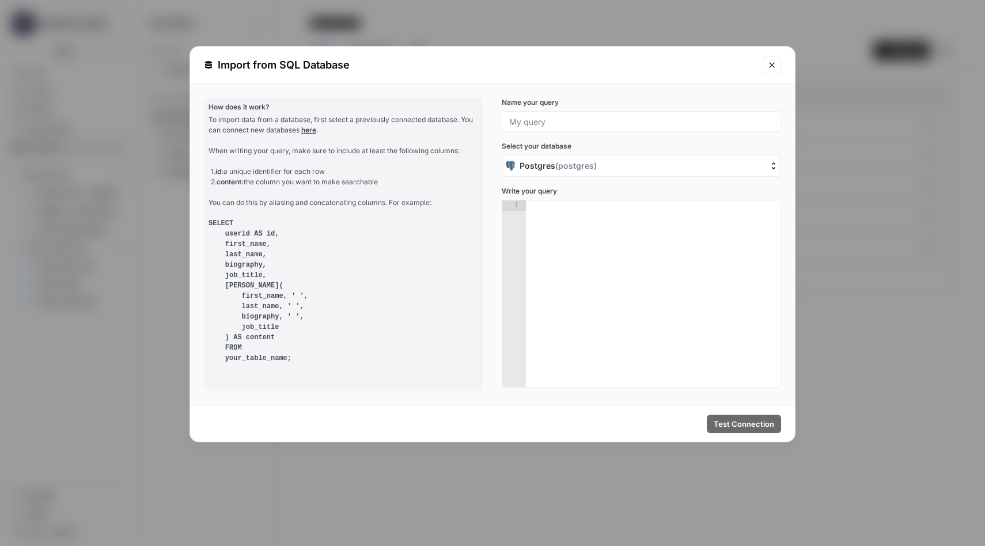
click at [770, 68] on icon "Close modal" at bounding box center [771, 64] width 9 height 9
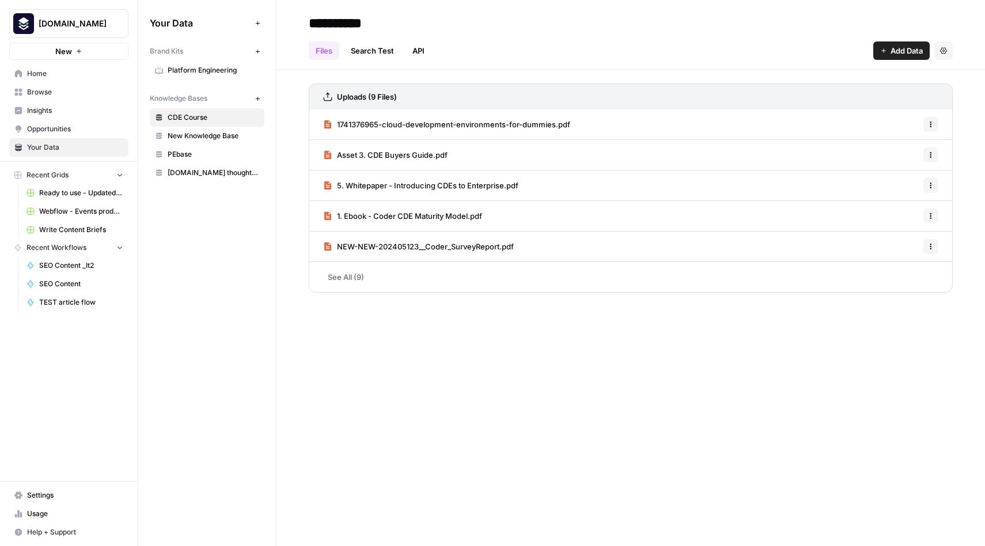
click at [258, 96] on icon "button" at bounding box center [258, 99] width 6 height 6
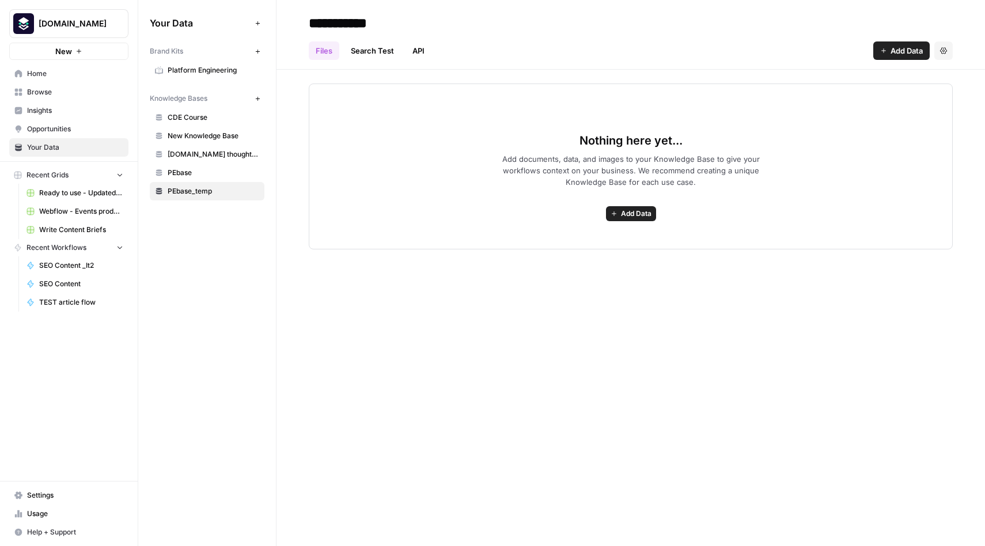
type input "**********"
click at [408, 313] on div "**********" at bounding box center [630, 273] width 708 height 546
click at [422, 50] on link "API" at bounding box center [418, 50] width 26 height 18
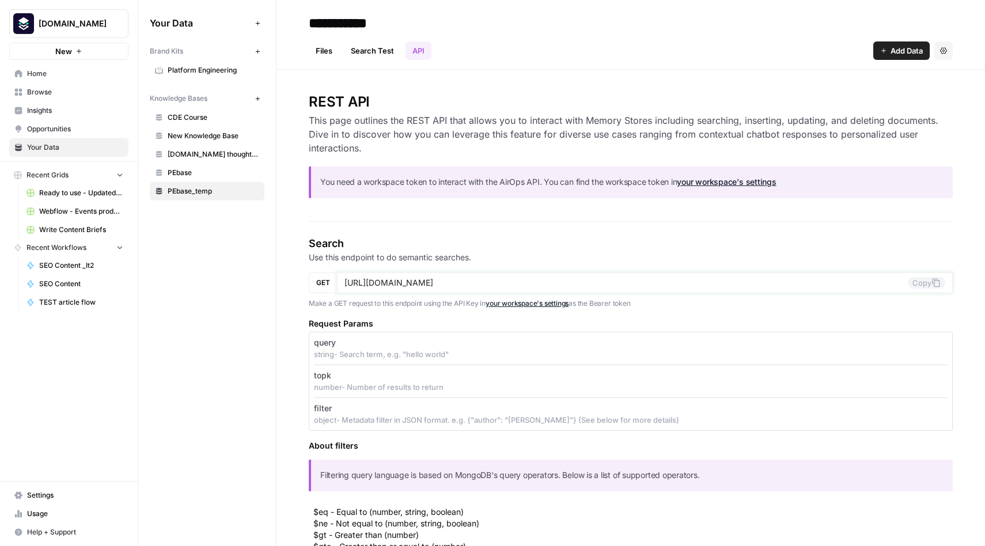
drag, startPoint x: 550, startPoint y: 283, endPoint x: 327, endPoint y: 280, distance: 222.9
click at [327, 280] on div "GET [URL][DOMAIN_NAME] Copy" at bounding box center [631, 282] width 644 height 21
